Goal: Find specific page/section: Find specific page/section

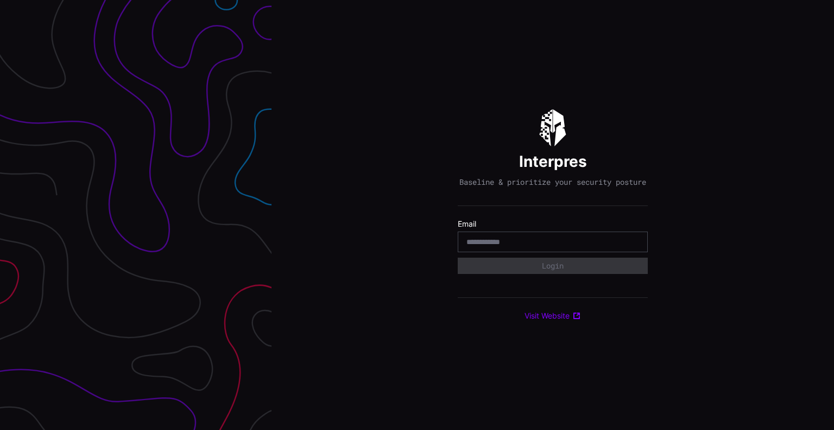
click at [530, 252] on div at bounding box center [553, 241] width 190 height 21
click at [531, 242] on input "email" at bounding box center [553, 242] width 173 height 10
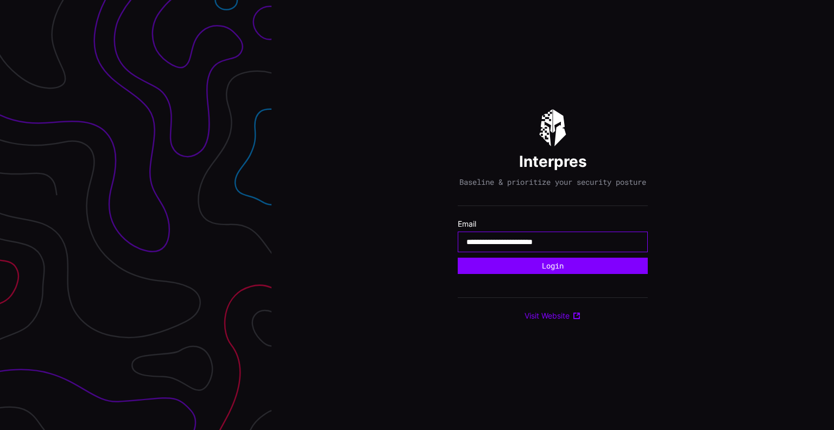
type input "**********"
click at [458, 257] on button "Login" at bounding box center [553, 265] width 190 height 16
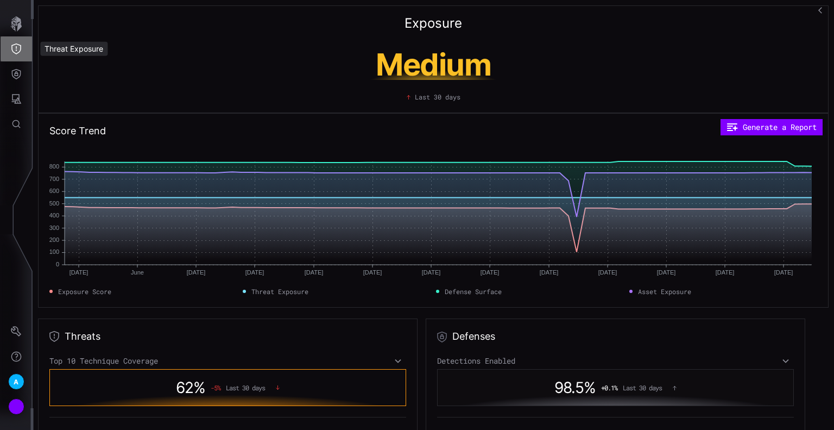
click at [16, 48] on icon "Threat Exposure" at bounding box center [16, 48] width 10 height 11
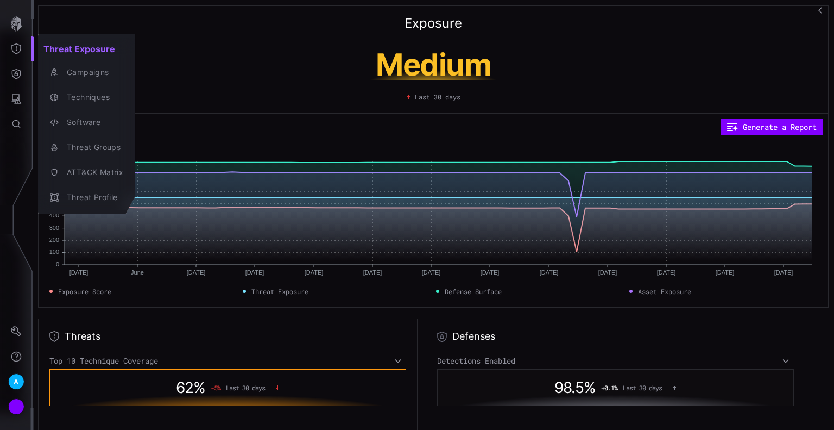
click at [12, 99] on div at bounding box center [417, 215] width 834 height 430
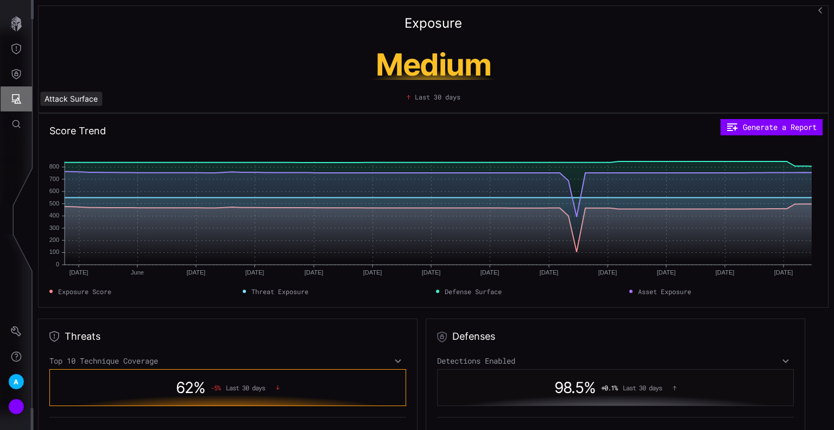
click at [18, 103] on icon "Attack Surface" at bounding box center [17, 99] width 10 height 10
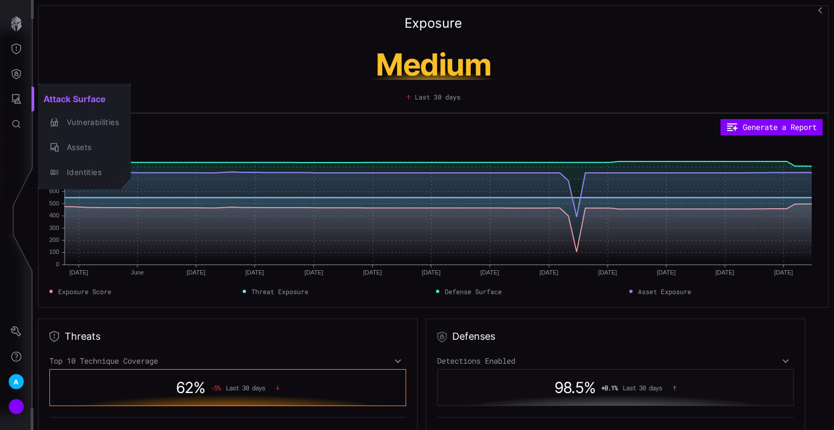
click at [11, 62] on div at bounding box center [417, 215] width 834 height 430
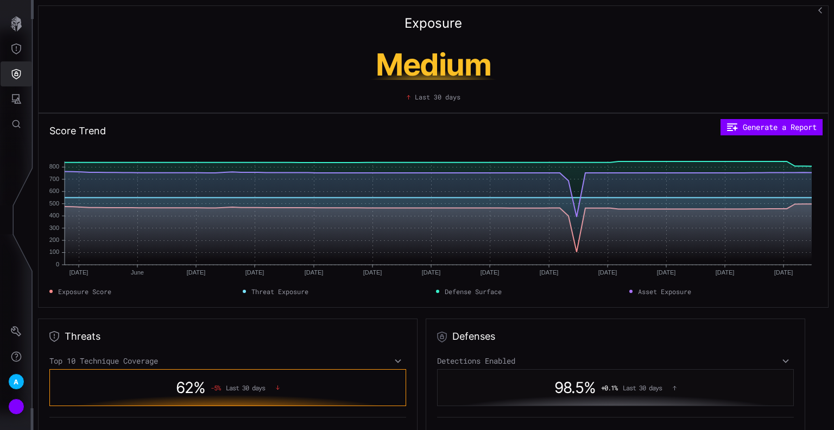
click at [15, 73] on icon "Defense Surface" at bounding box center [16, 74] width 9 height 10
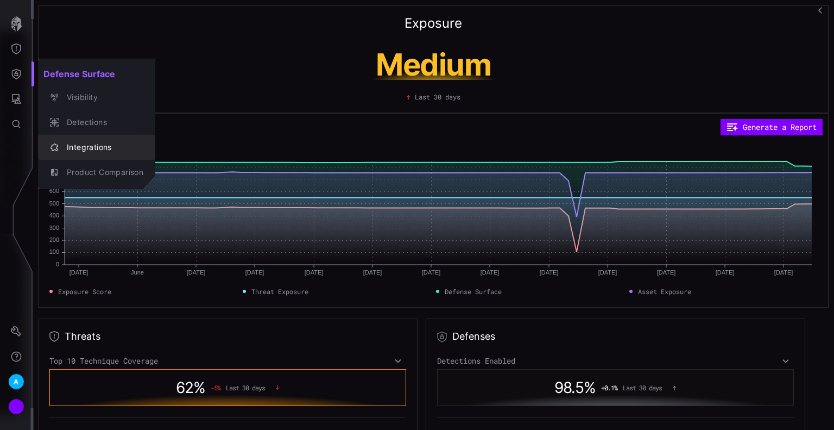
click at [104, 141] on div "Integrations" at bounding box center [102, 148] width 82 height 14
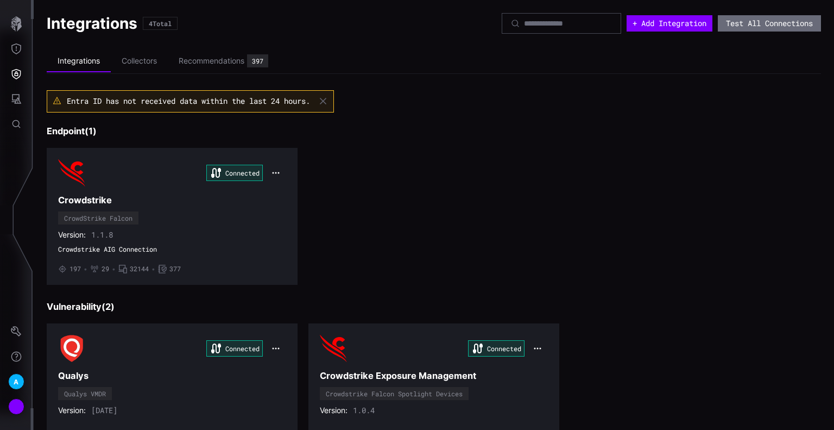
click at [328, 102] on icon "button" at bounding box center [323, 101] width 9 height 9
